Goal: Transaction & Acquisition: Subscribe to service/newsletter

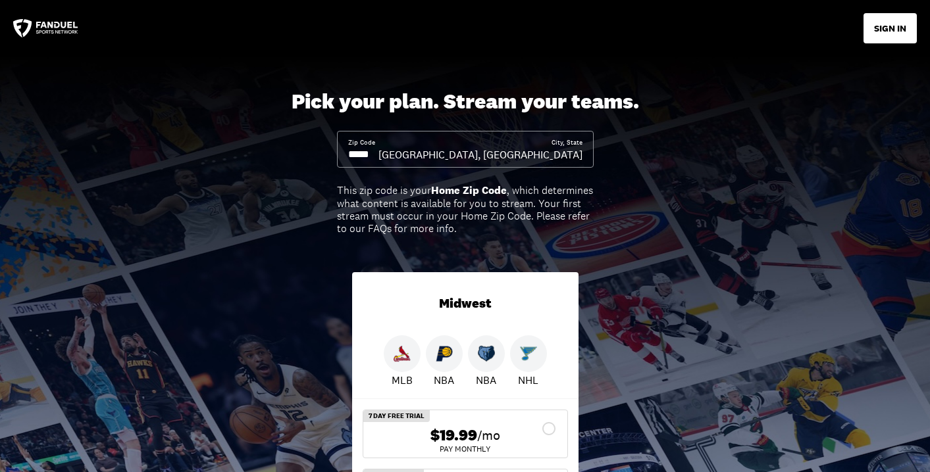
drag, startPoint x: 386, startPoint y: 152, endPoint x: 332, endPoint y: 151, distance: 54.0
click at [332, 151] on div "Pick your plan. Stream your teams. Zip Code City, [GEOGRAPHIC_DATA], [GEOGRAPHI…" at bounding box center [465, 327] width 930 height 541
drag, startPoint x: 391, startPoint y: 153, endPoint x: 330, endPoint y: 155, distance: 61.2
click at [328, 154] on div "Pick your plan. Stream your teams. Zip Code City, [GEOGRAPHIC_DATA], [GEOGRAPHI…" at bounding box center [465, 327] width 930 height 541
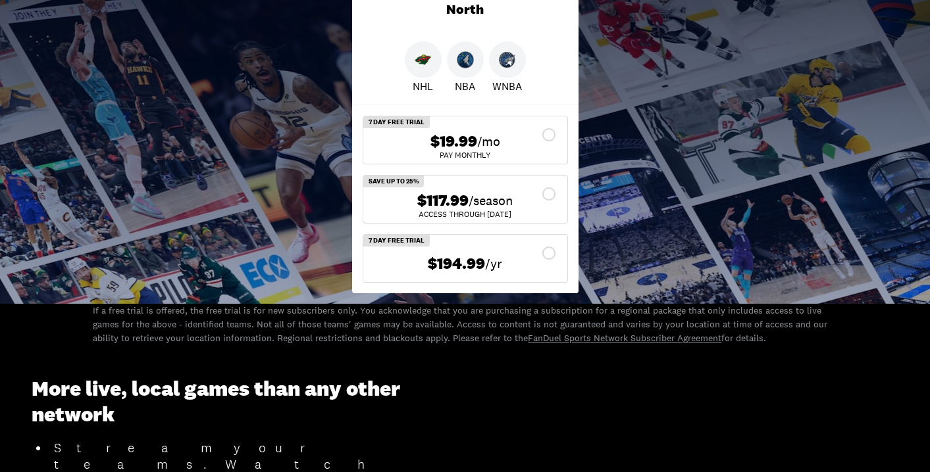
scroll to position [237, 0]
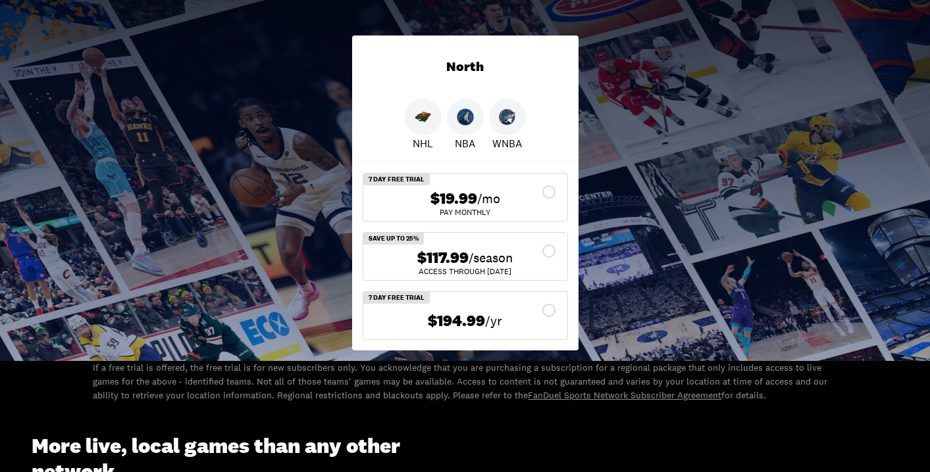
type input "*****"
click at [548, 251] on div "$117.99 /season" at bounding box center [465, 258] width 183 height 19
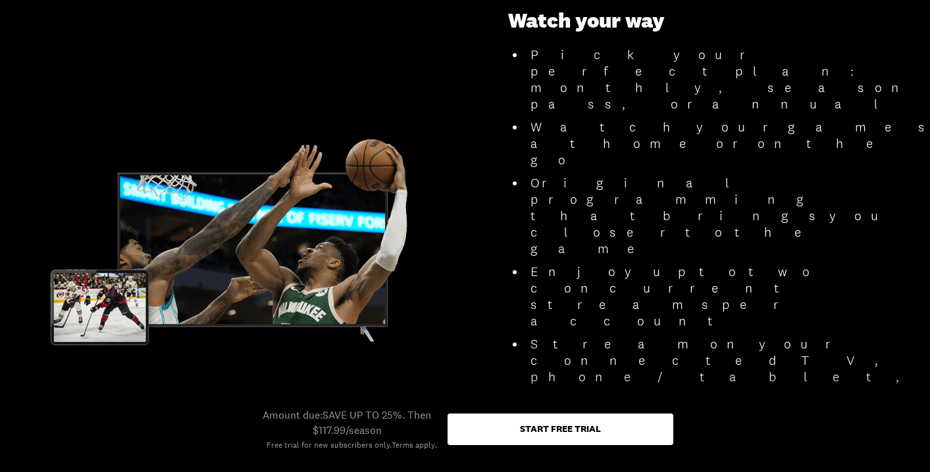
scroll to position [1267, 0]
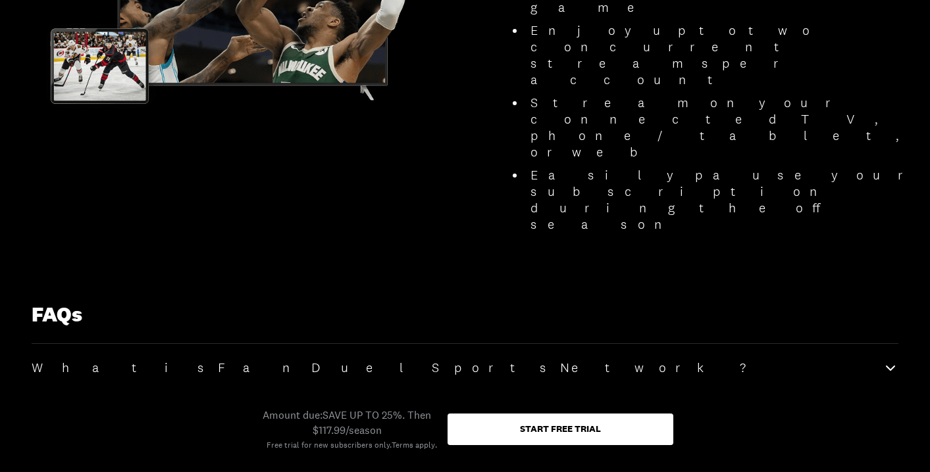
scroll to position [1510, 0]
